Goal: Find contact information: Find contact information

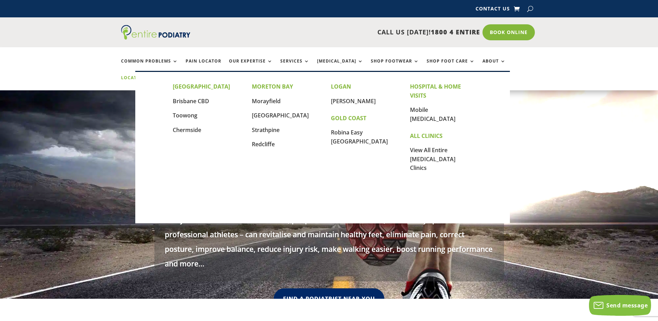
click at [156, 75] on link "Locations" at bounding box center [138, 82] width 35 height 15
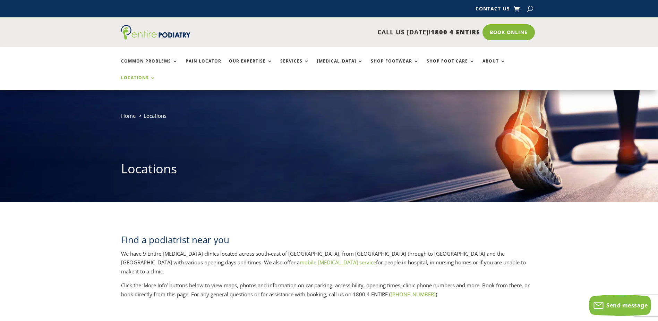
click at [156, 75] on link "Locations" at bounding box center [138, 82] width 35 height 15
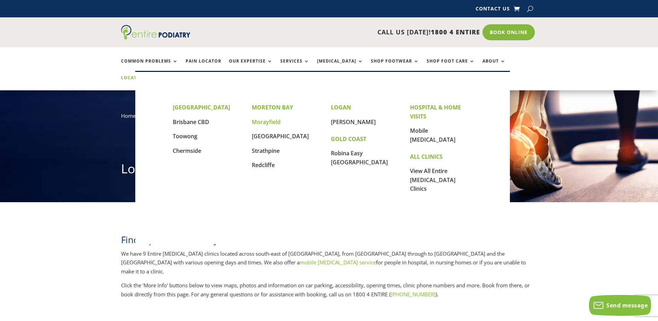
click at [270, 121] on link "Morayfield" at bounding box center [266, 122] width 29 height 8
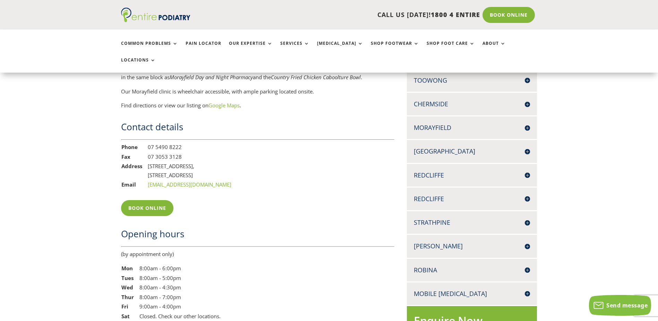
scroll to position [500, 0]
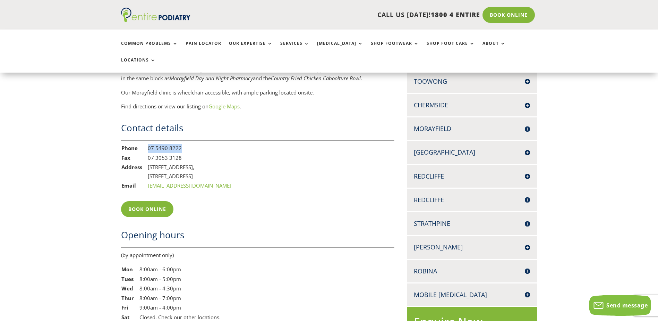
drag, startPoint x: 184, startPoint y: 130, endPoint x: 145, endPoint y: 134, distance: 39.4
click at [145, 143] on tr "Phone 07 5490 8222" at bounding box center [176, 148] width 111 height 10
copy tr "07 5490 8222"
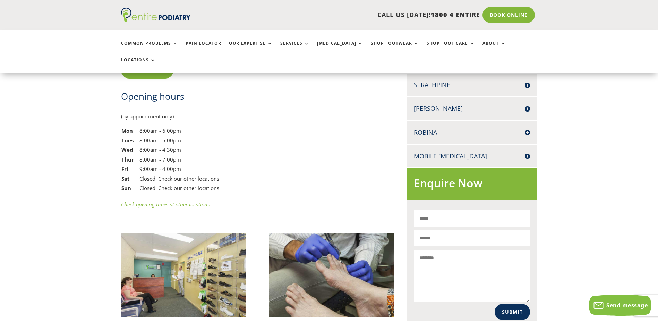
scroll to position [638, 0]
